Goal: Task Accomplishment & Management: Use online tool/utility

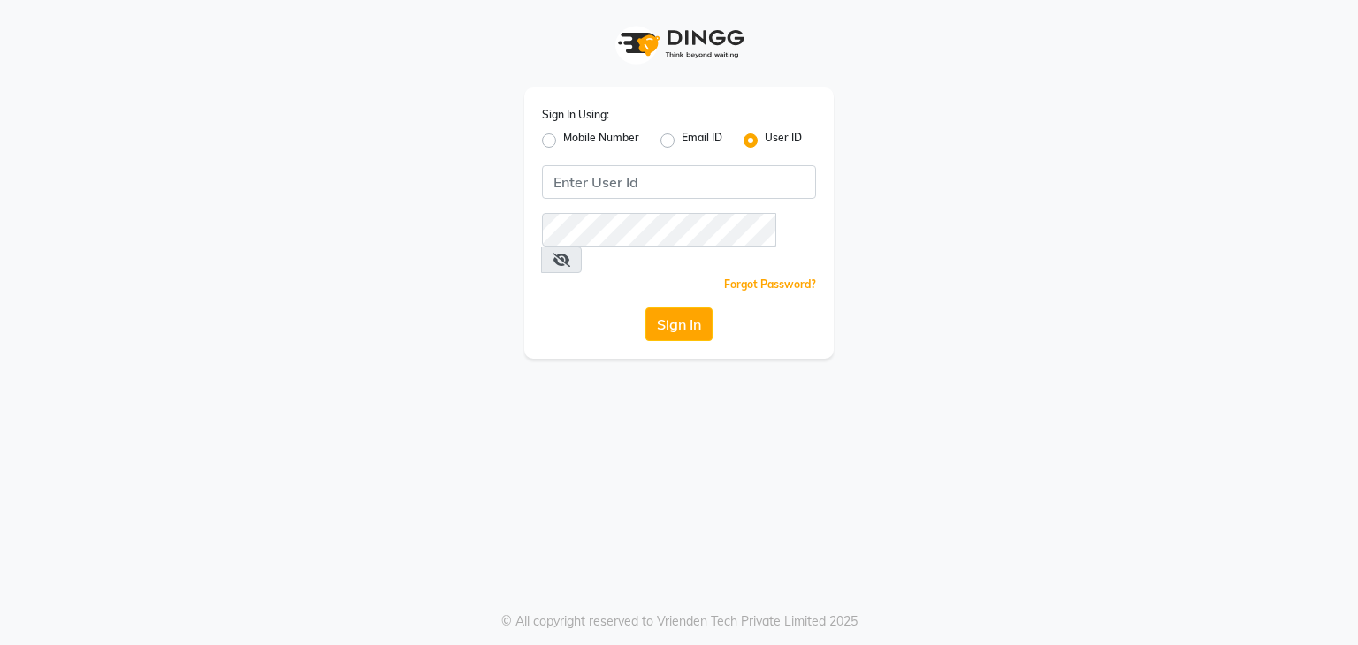
click at [563, 147] on label "Mobile Number" at bounding box center [601, 140] width 76 height 21
click at [563, 141] on input "Mobile Number" at bounding box center [568, 135] width 11 height 11
radio input "true"
radio input "false"
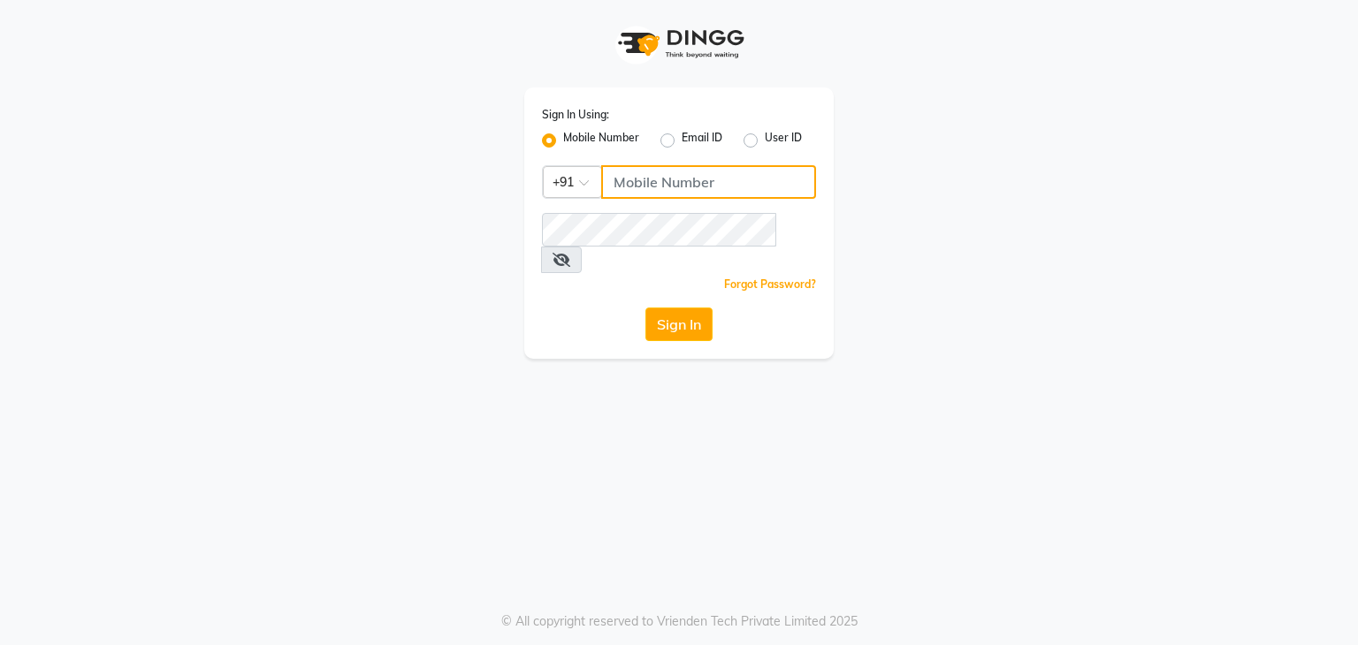
click at [644, 194] on input "Username" at bounding box center [708, 182] width 215 height 34
click at [690, 173] on input "8468010843" at bounding box center [708, 182] width 215 height 34
drag, startPoint x: 705, startPoint y: 186, endPoint x: 376, endPoint y: 180, distance: 329.7
click at [376, 180] on div "Sign In Using: Mobile Number Email ID User ID Country Code × [PHONE_NUMBER] Rem…" at bounding box center [679, 179] width 1008 height 359
type input "8468010843"
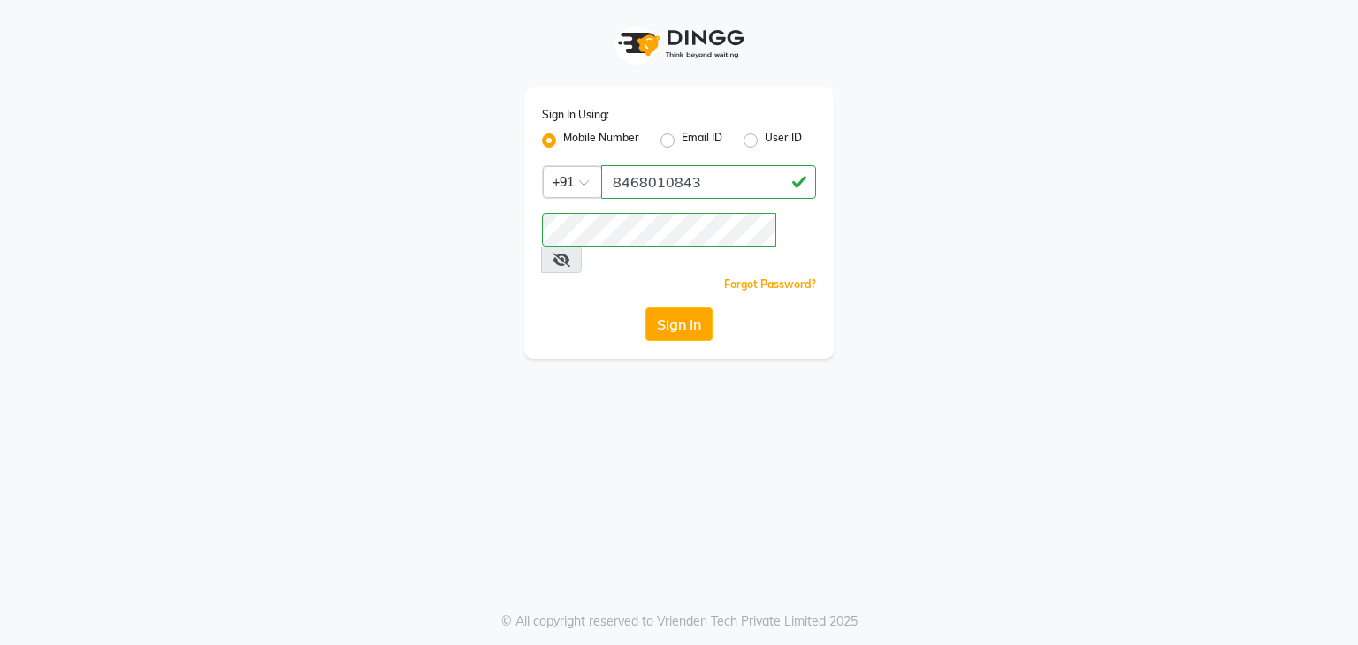
click at [570, 253] on icon at bounding box center [561, 260] width 18 height 14
click at [670, 308] on button "Sign In" at bounding box center [678, 325] width 67 height 34
